Goal: Book appointment/travel/reservation

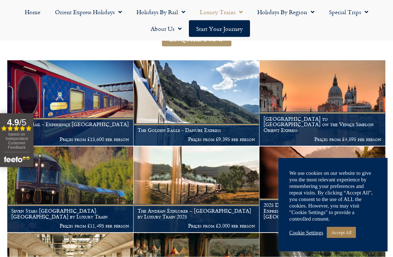
scroll to position [128, 0]
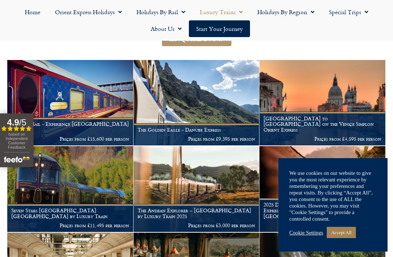
click at [188, 130] on figcaption "The Golden Eagle - Danube Express Prices from £9,395 per person" at bounding box center [196, 134] width 126 height 22
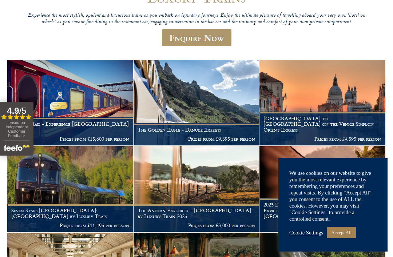
scroll to position [151, 0]
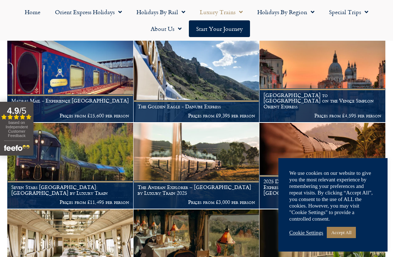
click at [91, 15] on link "Orient Express Holidays" at bounding box center [88, 12] width 81 height 17
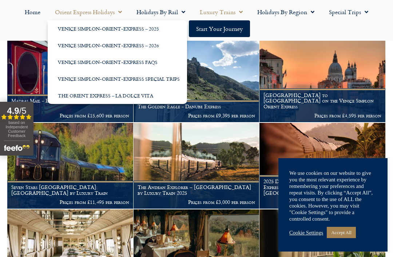
click at [62, 28] on link "Venice Simplon-Orient-Express – 2025" at bounding box center [117, 28] width 139 height 17
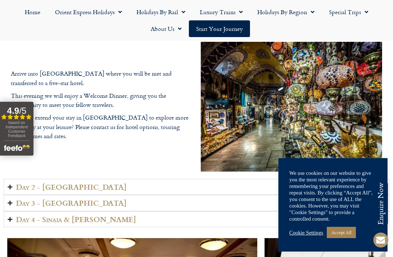
scroll to position [834, 0]
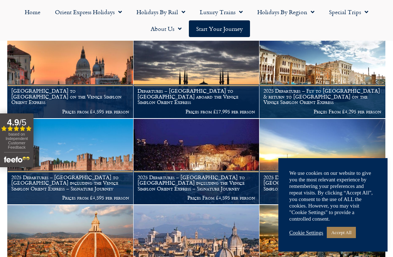
scroll to position [147, 0]
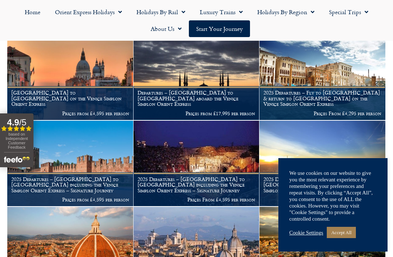
click at [48, 98] on h1 "[GEOGRAPHIC_DATA] to [GEOGRAPHIC_DATA] on the Venice Simplon Orient Express" at bounding box center [70, 98] width 118 height 17
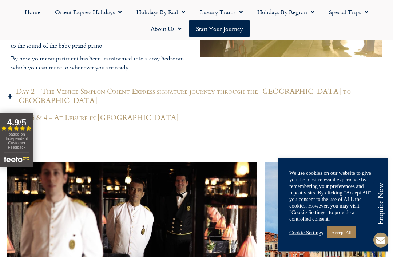
scroll to position [1025, 0]
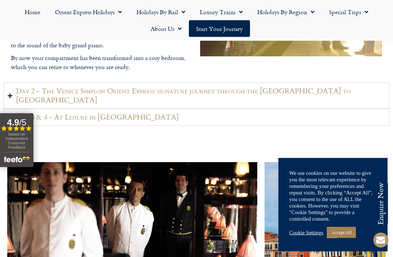
click at [40, 101] on h2 "Day 2 - The Venice Simplon Orient Express signature journey through the [GEOGRA…" at bounding box center [200, 96] width 369 height 18
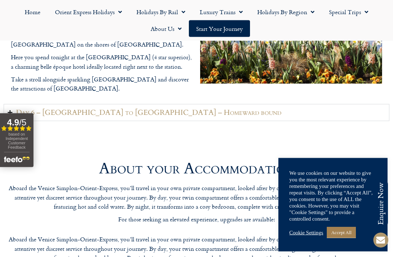
scroll to position [1691, 0]
click at [171, 104] on summary "Day 6 – Montreux to London – Homeward bound" at bounding box center [197, 112] width 386 height 17
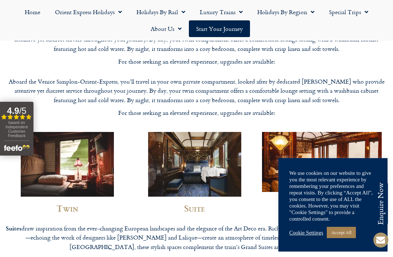
scroll to position [1903, 0]
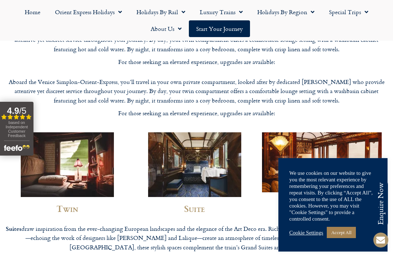
click at [87, 132] on img at bounding box center [67, 164] width 93 height 65
click at [76, 150] on img at bounding box center [67, 164] width 93 height 65
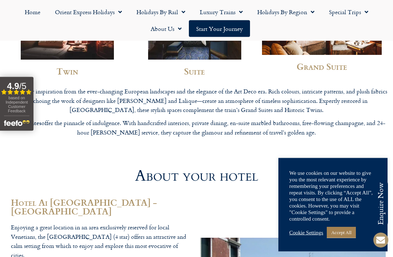
scroll to position [2037, 0]
